Goal: Task Accomplishment & Management: Use online tool/utility

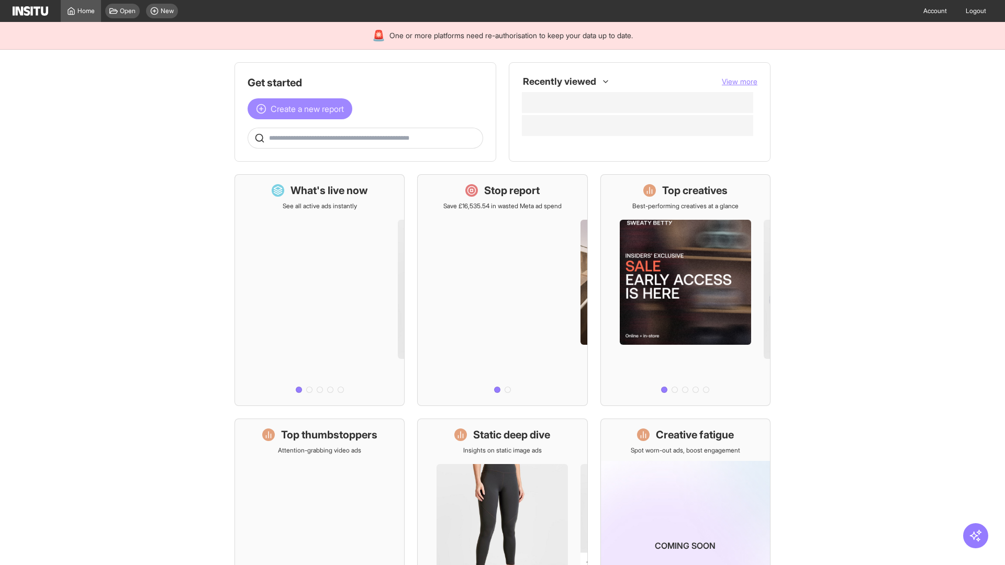
click at [303, 109] on span "Create a new report" at bounding box center [307, 109] width 73 height 13
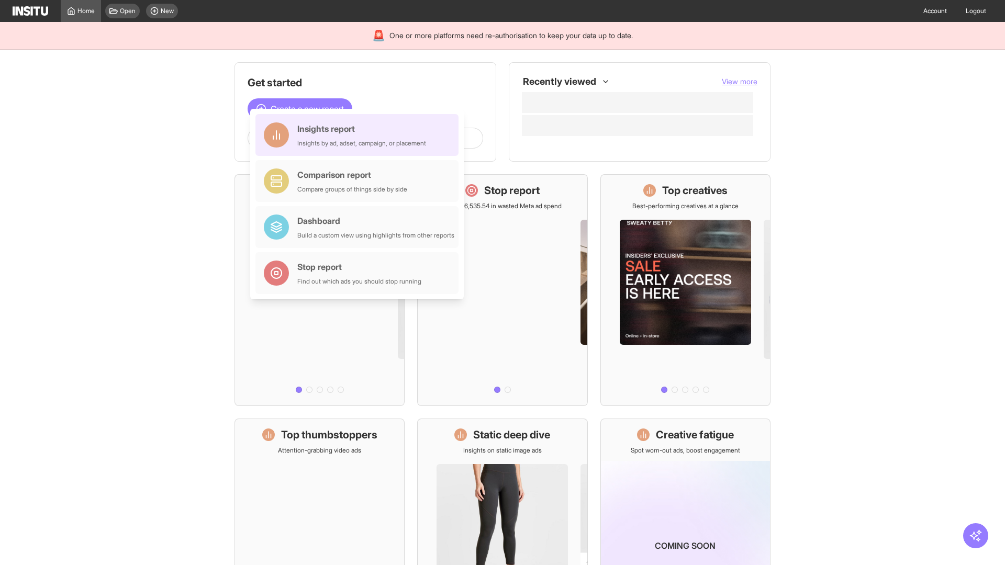
click at [360, 135] on div "Insights report Insights by ad, adset, campaign, or placement" at bounding box center [361, 134] width 129 height 25
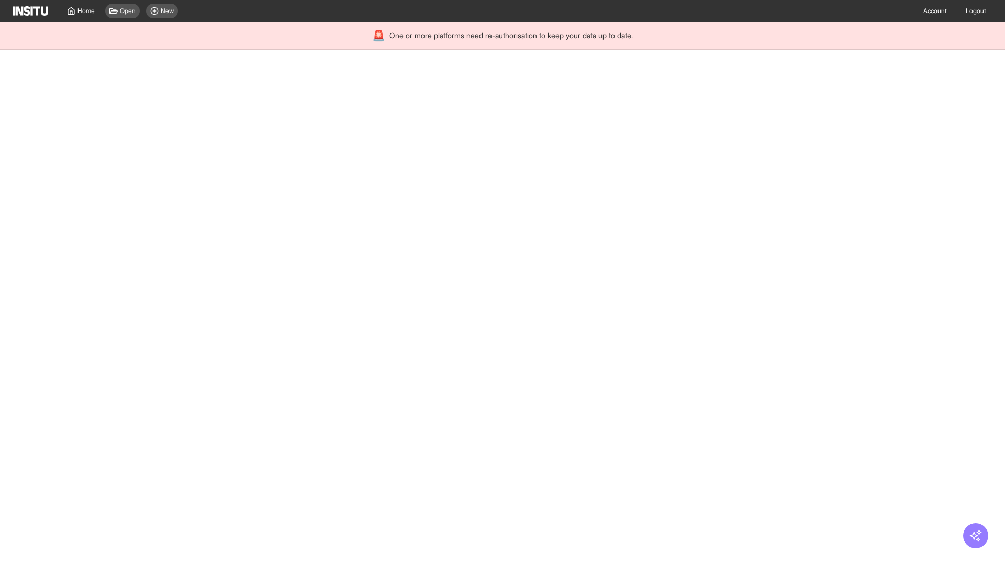
select select "**"
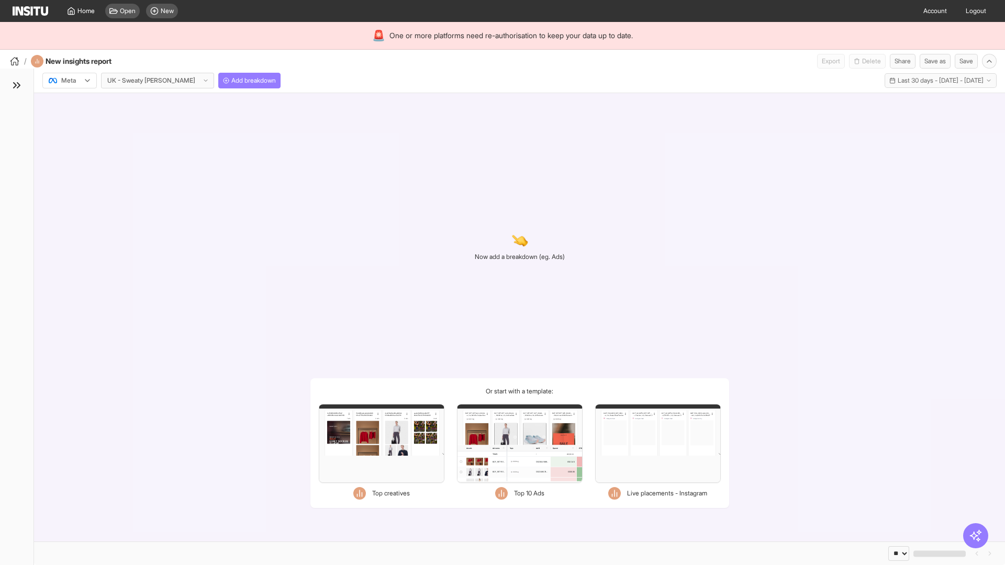
click at [70, 81] on div at bounding box center [62, 80] width 29 height 10
click at [69, 103] on span "Meta" at bounding box center [69, 102] width 14 height 9
click at [231, 81] on span "Add breakdown" at bounding box center [253, 80] width 44 height 8
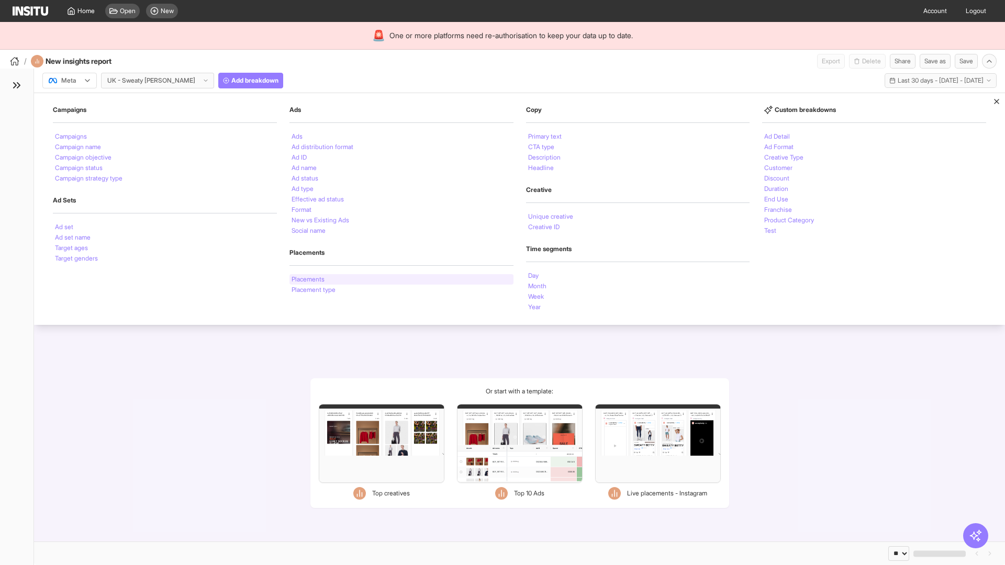
click at [309, 280] on li "Placements" at bounding box center [308, 279] width 33 height 6
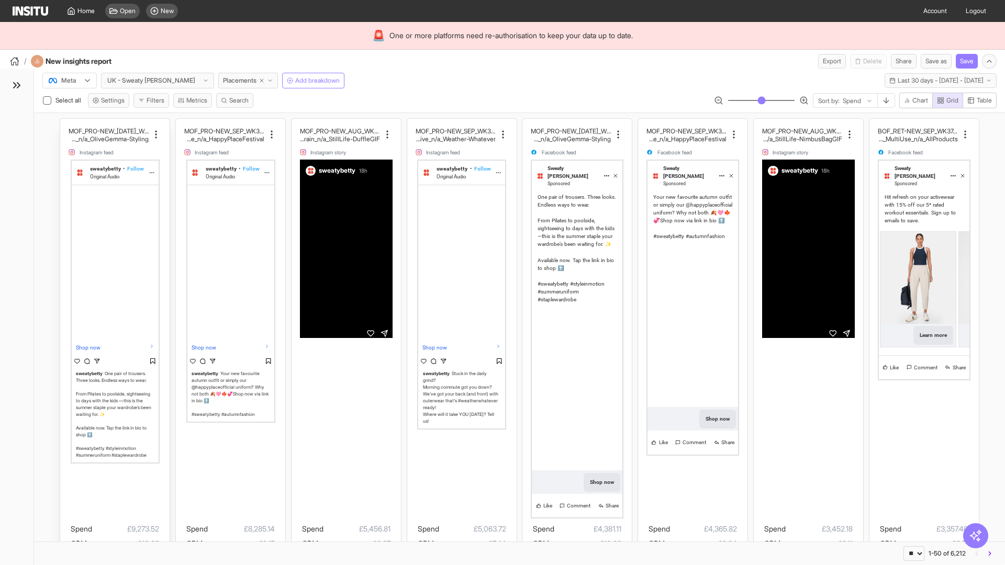
click at [65, 124] on div "MOF_PRO-NEW_[DATE]_WK31_Video_20sUnder_FullPrice_Mult iCat_Explorer_GangGang_Li…" at bounding box center [114, 372] width 109 height 507
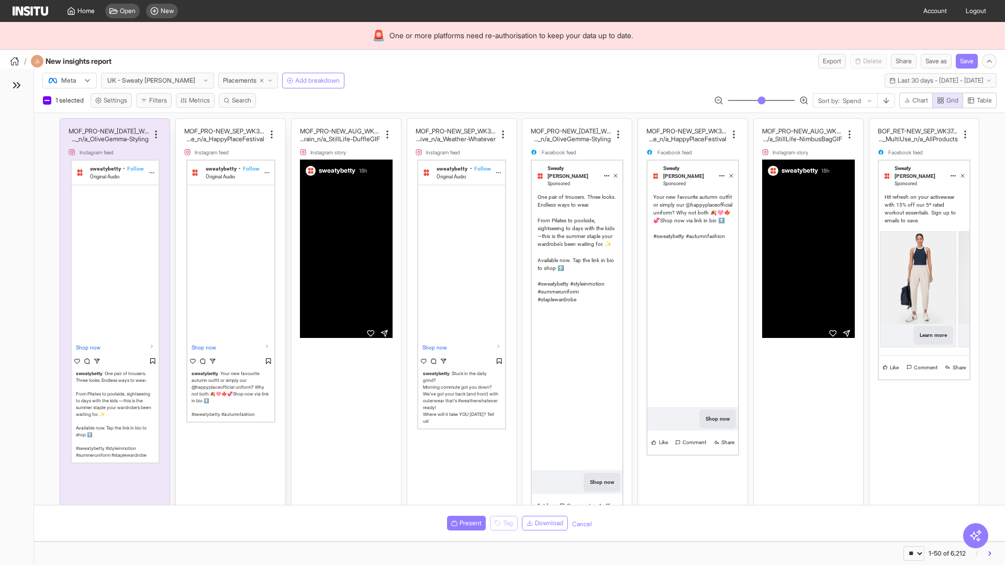
click at [181, 124] on div "MOF_PRO-NEW_SEP_WK36_Video_30sUnder_FullPrice_Multi Cat_MultiFran_Secondary_Liv…" at bounding box center [230, 372] width 109 height 507
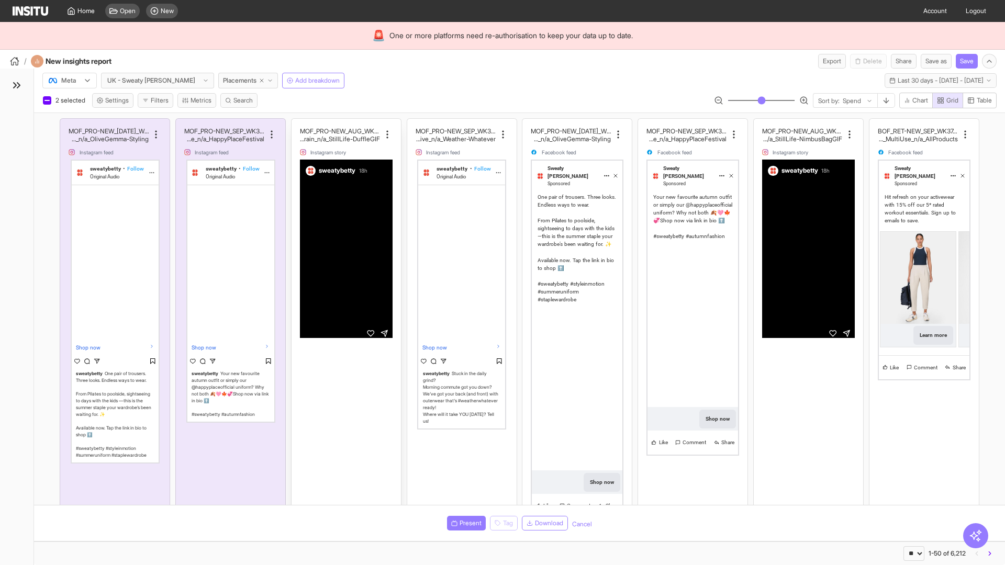
click at [296, 124] on div "MOF_PRO-NEW_AUG_WK33_Video_10sUnder_FullPrice_MultiC at_MultiFran_Secondary_Tra…" at bounding box center [346, 372] width 109 height 507
click at [464, 523] on span "Present" at bounding box center [471, 523] width 22 height 8
